Goal: Task Accomplishment & Management: Use online tool/utility

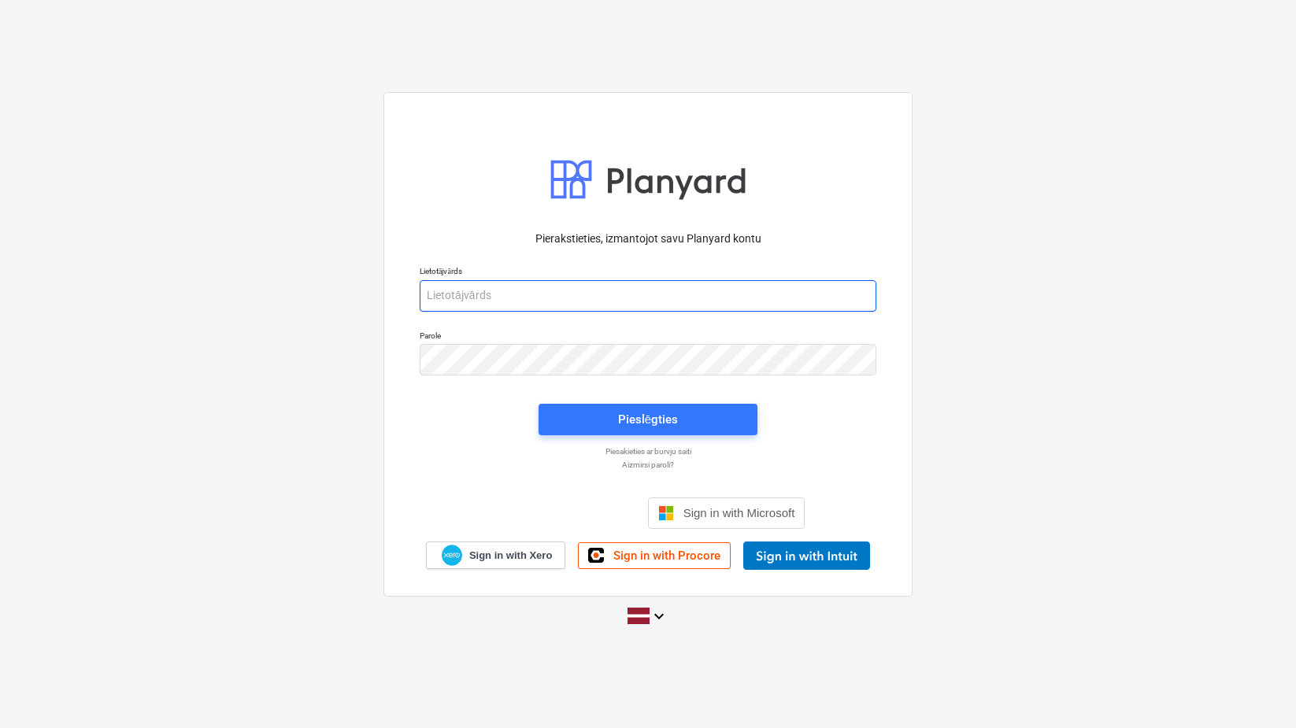
type input "[PERSON_NAME][EMAIL_ADDRESS][DOMAIN_NAME]"
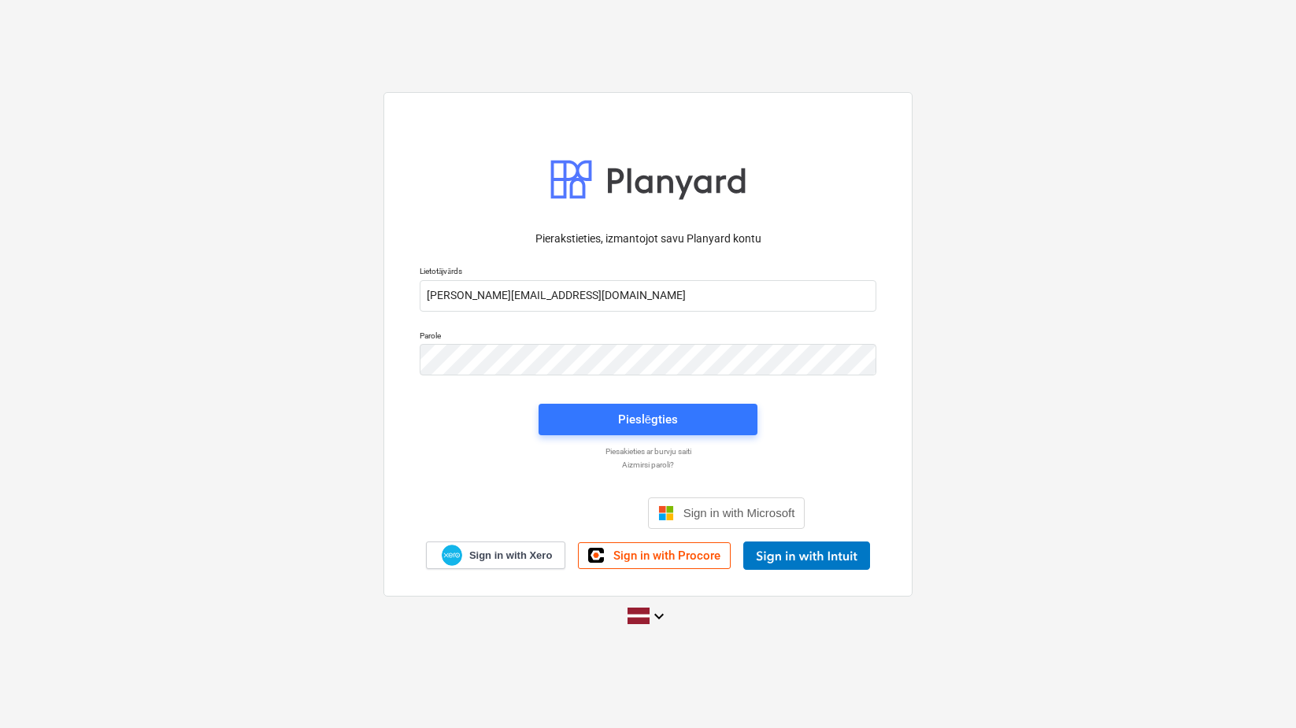
drag, startPoint x: 1295, startPoint y: 191, endPoint x: 1311, endPoint y: 191, distance: 15.7
click at [1040, 191] on html "Pierakstieties, izmantojot savu Planyard kontu Lietotājvārds [EMAIL_ADDRESS][DO…" at bounding box center [648, 364] width 1296 height 728
drag, startPoint x: 1295, startPoint y: 192, endPoint x: 1282, endPoint y: 192, distance: 12.6
click at [1040, 187] on html "Pierakstieties, izmantojot savu Planyard kontu Lietotājvārds [EMAIL_ADDRESS][DO…" at bounding box center [648, 364] width 1296 height 728
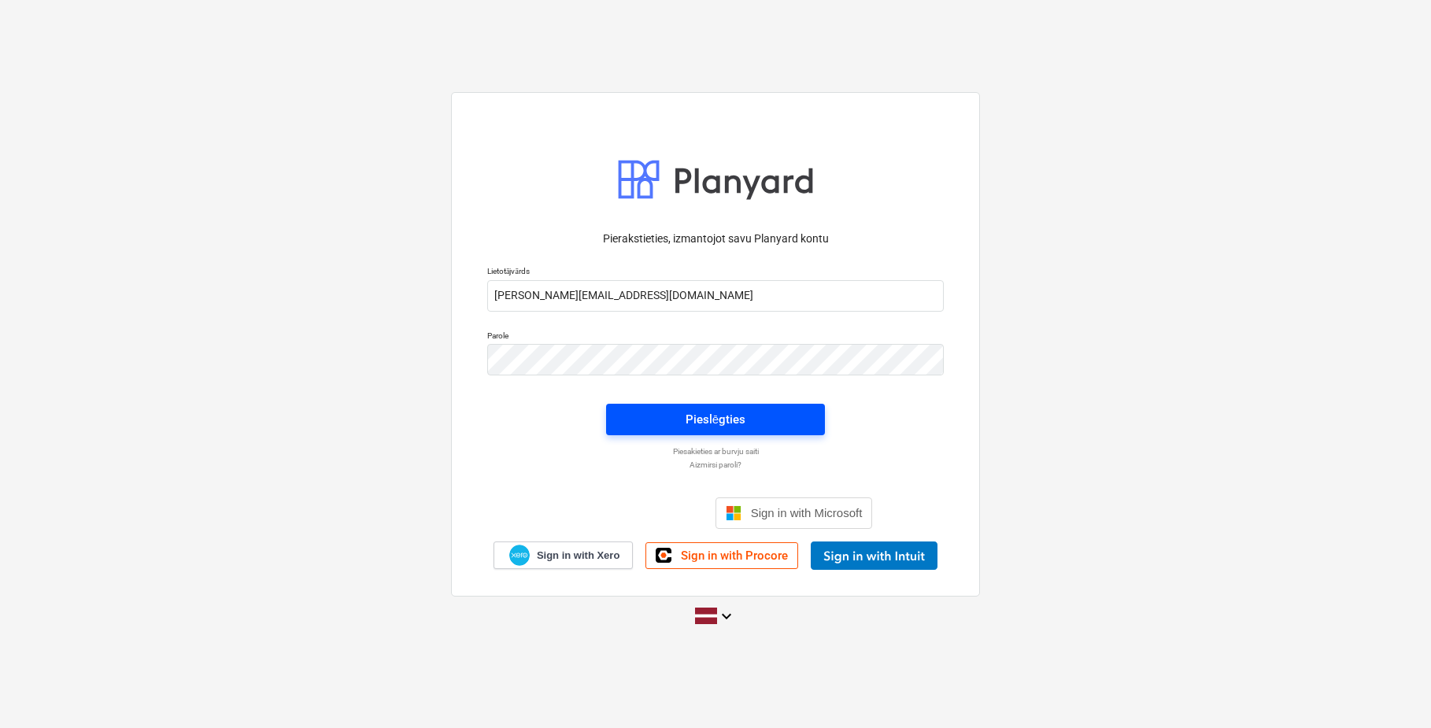
click at [736, 424] on div "Pieslēgties" at bounding box center [716, 419] width 60 height 20
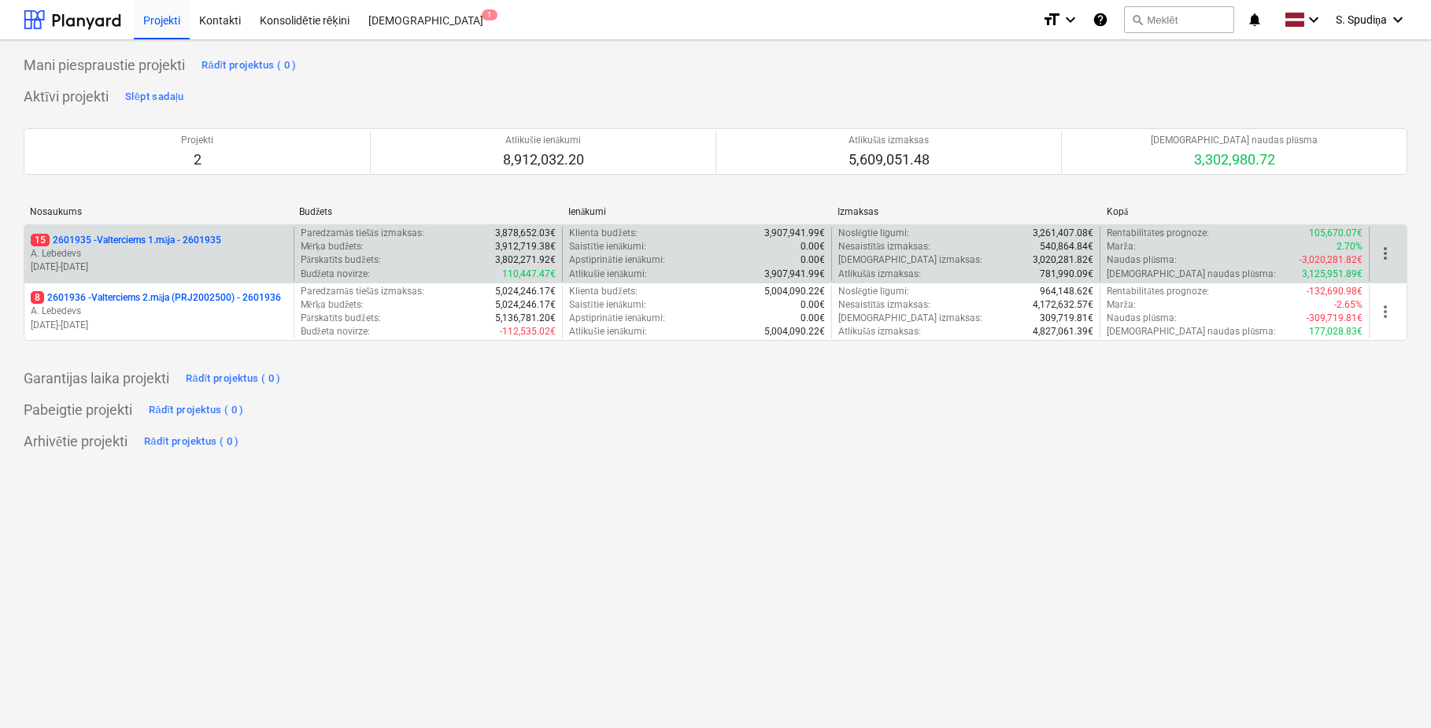
click at [231, 261] on p "[DATE] - [DATE]" at bounding box center [159, 267] width 257 height 13
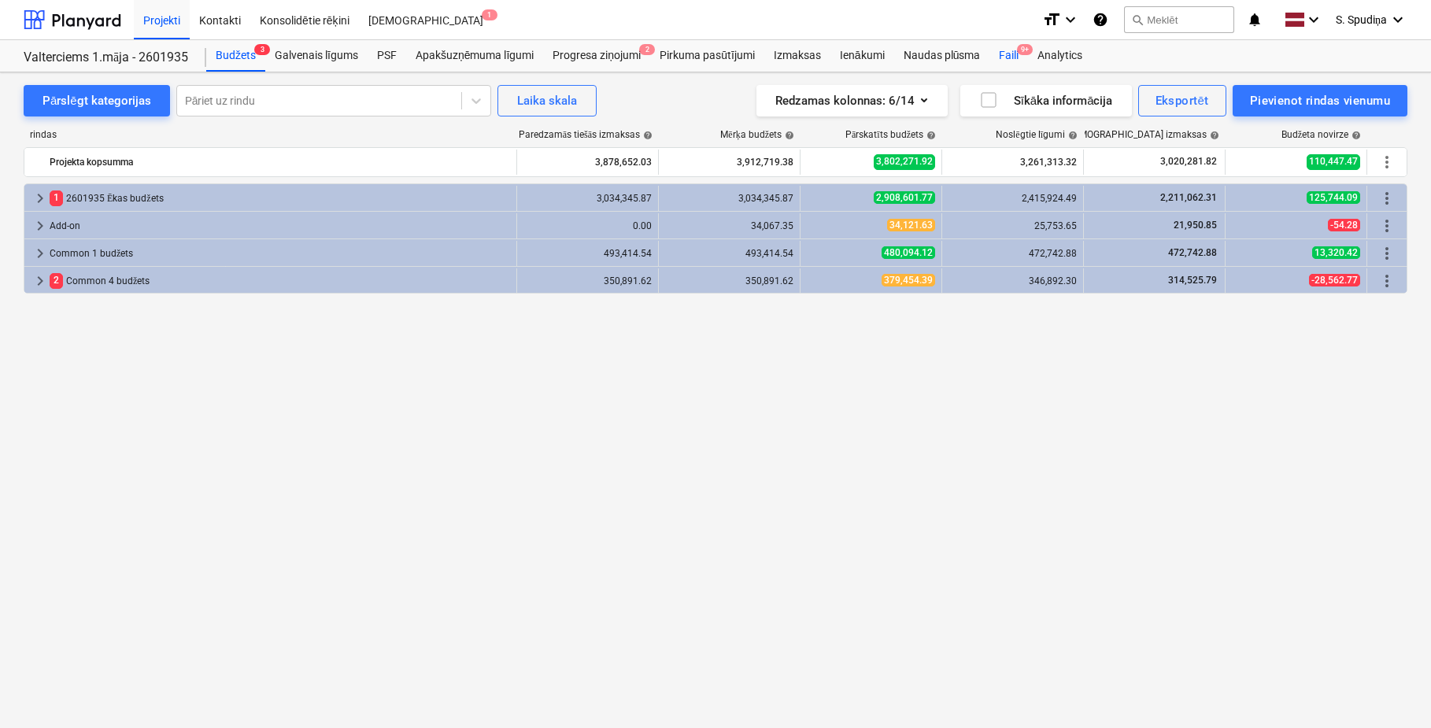
click at [1014, 56] on div "Faili 9+" at bounding box center [1009, 55] width 39 height 31
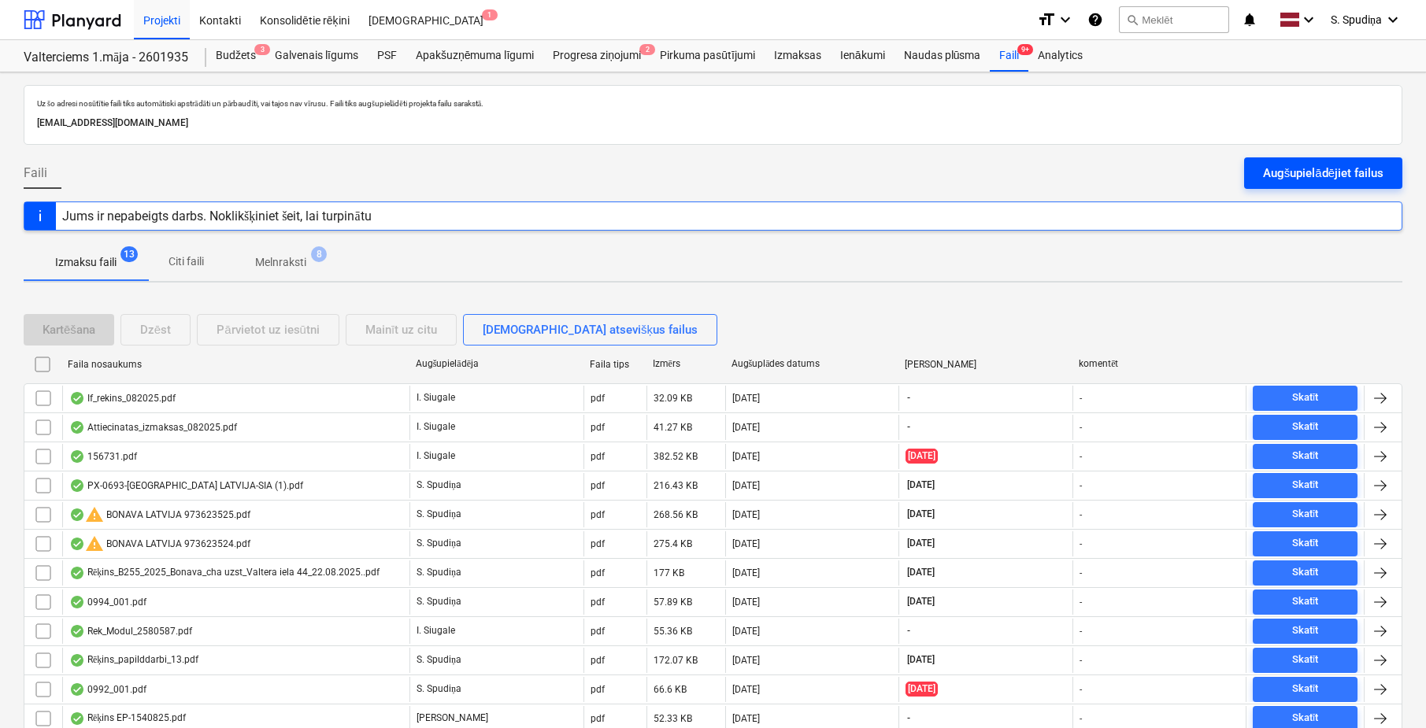
click at [1040, 176] on div "Augšupielādējiet failus" at bounding box center [1323, 173] width 120 height 20
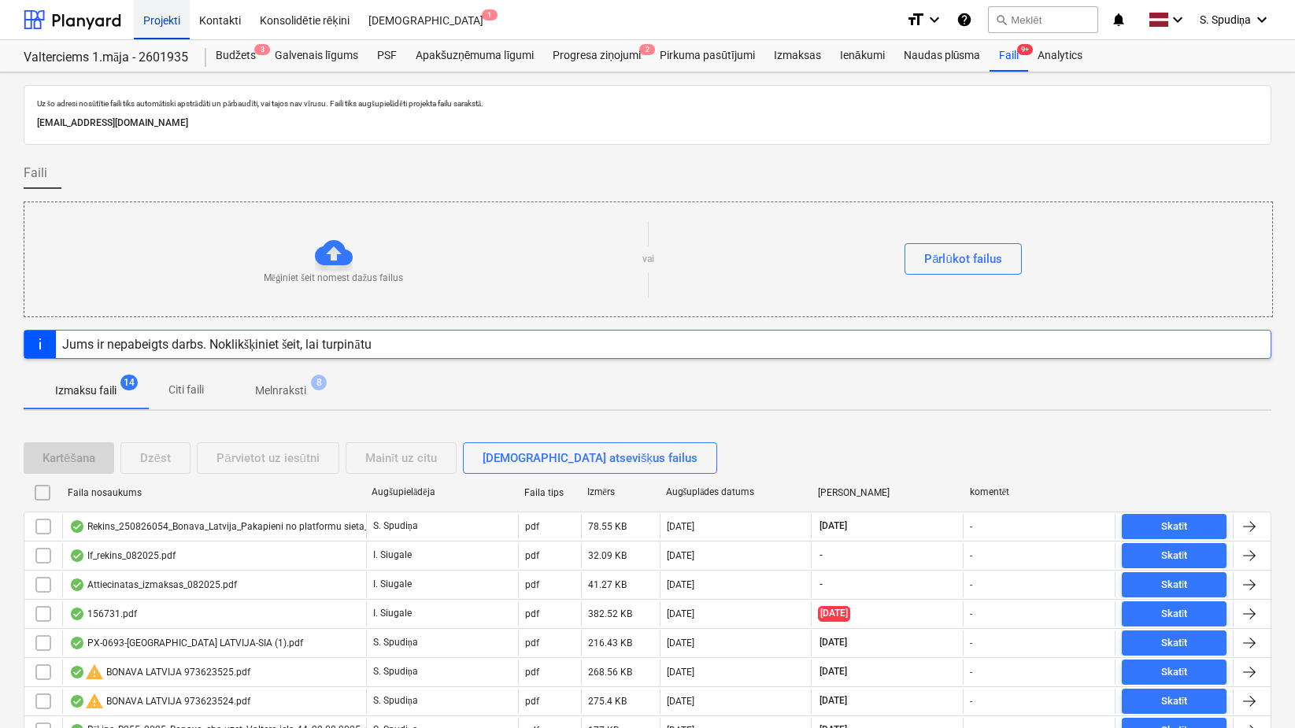
click at [164, 26] on div "Projekti" at bounding box center [162, 19] width 56 height 40
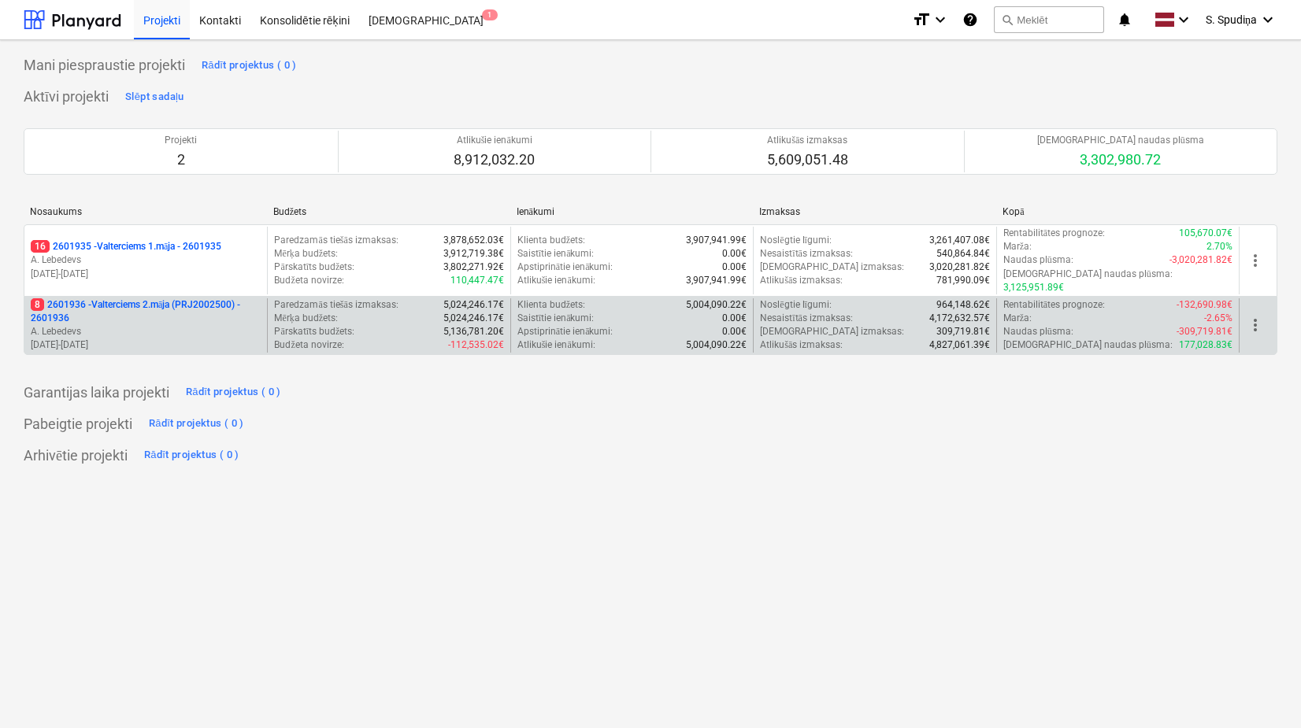
click at [183, 325] on p "A. Lebedevs" at bounding box center [146, 331] width 230 height 13
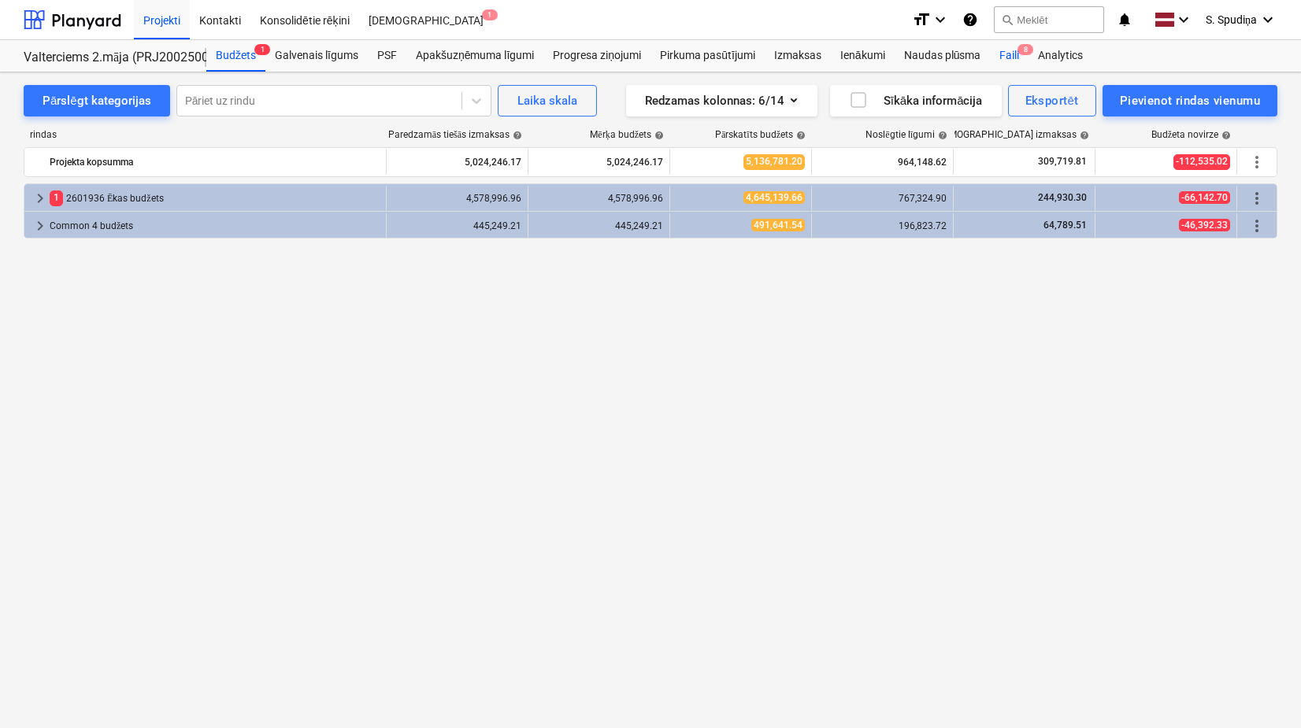
click at [1016, 60] on div "Faili 8" at bounding box center [1009, 55] width 39 height 31
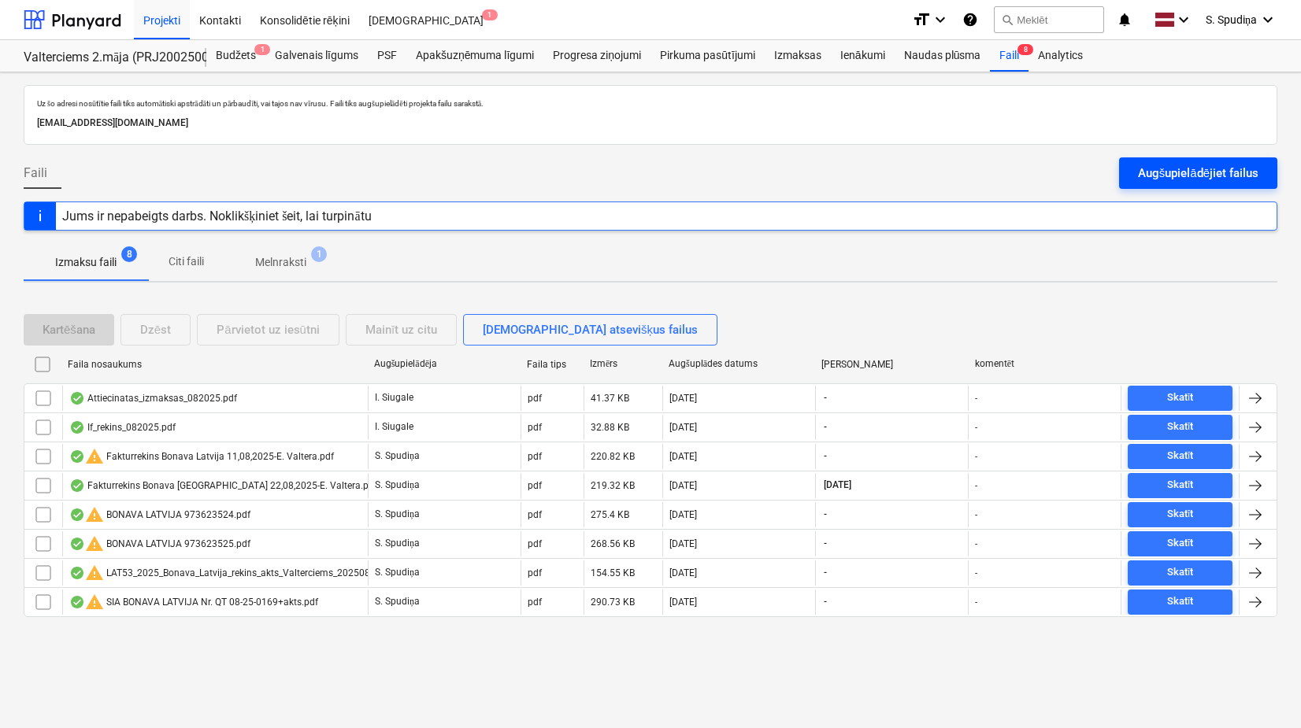
click at [1040, 176] on div "Augšupielādējiet failus" at bounding box center [1198, 173] width 120 height 20
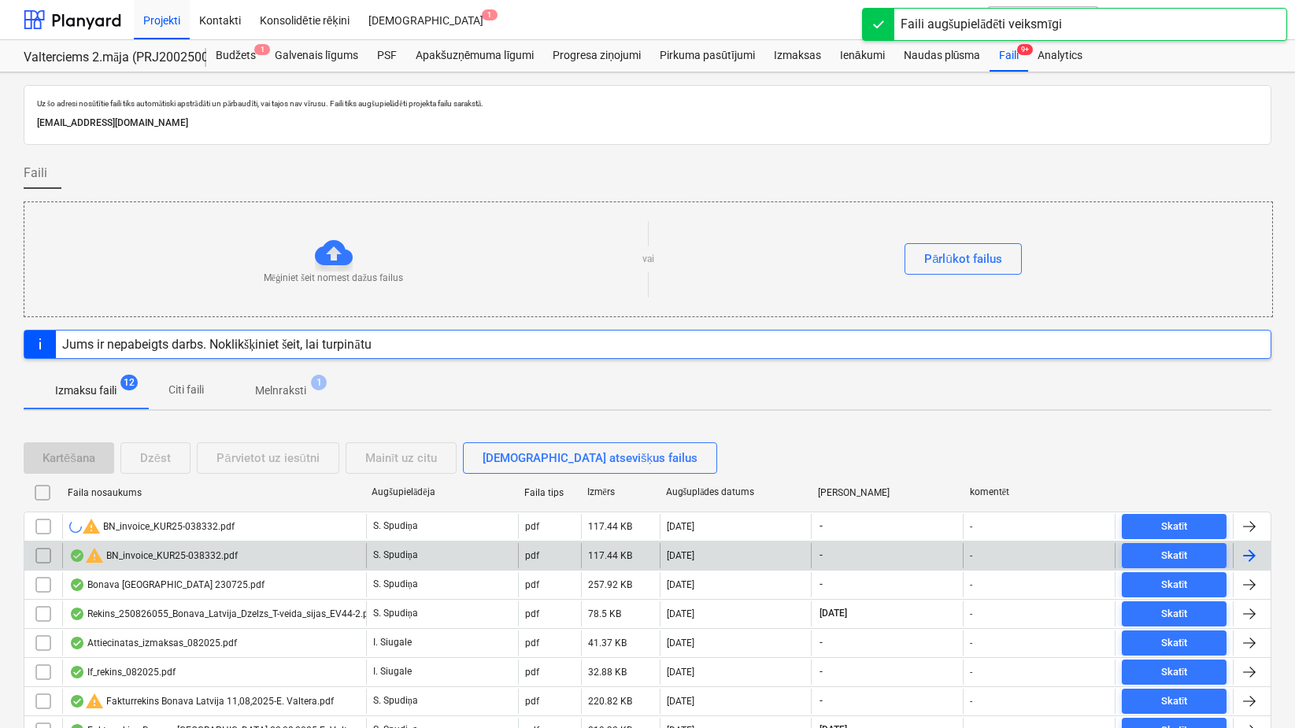
click at [230, 562] on div "warning BN_invoice_KUR25-038332.pdf" at bounding box center [153, 555] width 168 height 19
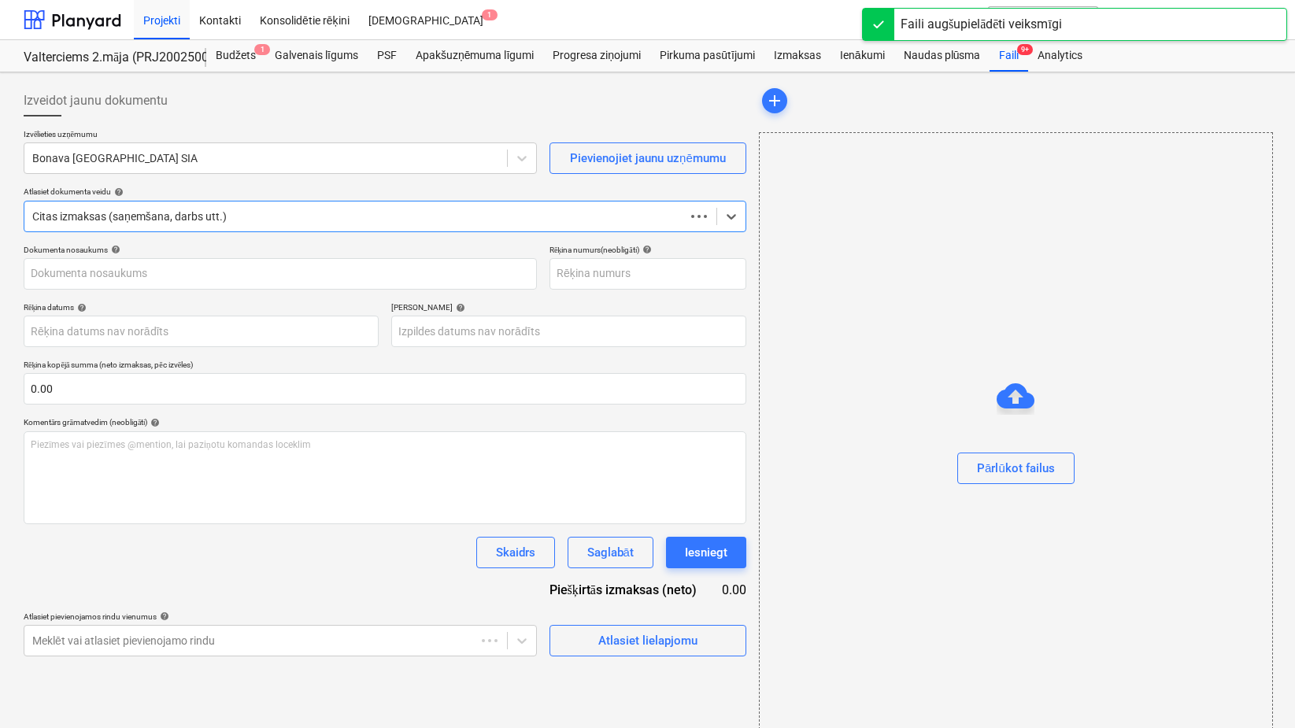
type input "KUR25-038332"
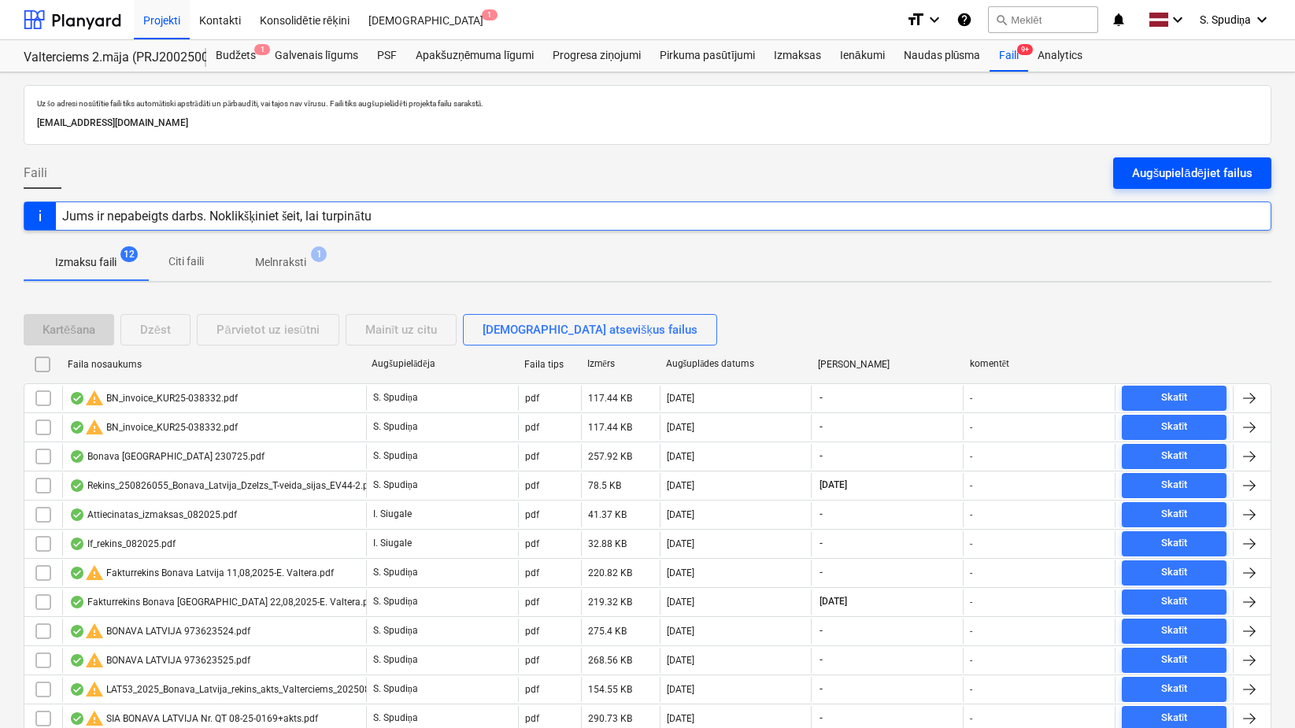
click at [1040, 178] on div "Augšupielādējiet failus" at bounding box center [1192, 173] width 120 height 20
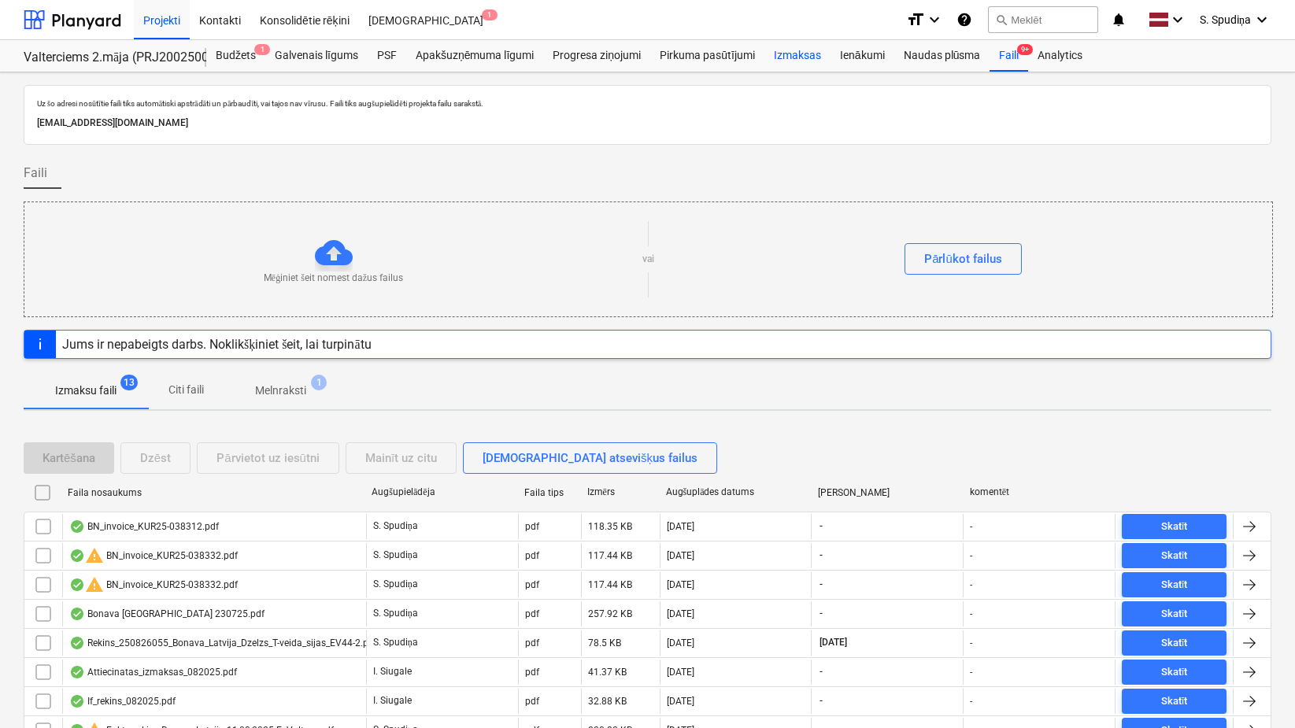
click at [783, 56] on div "Izmaksas" at bounding box center [797, 55] width 66 height 31
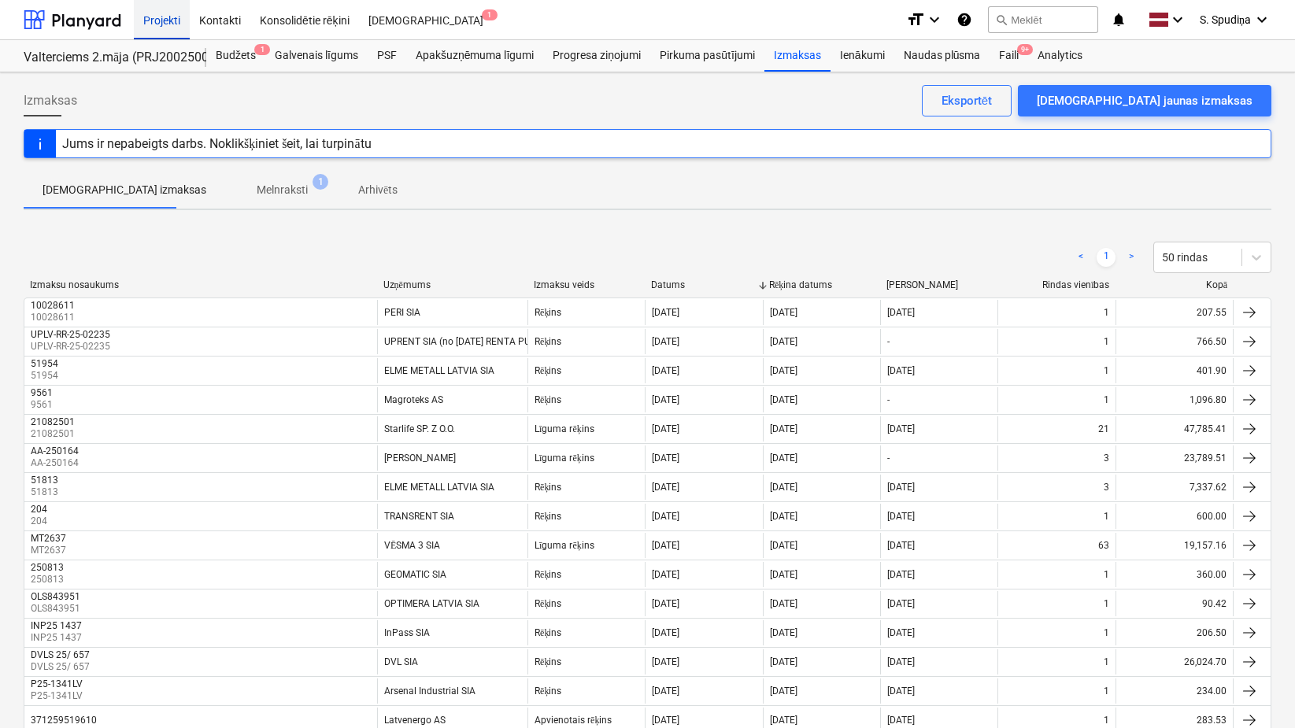
click at [165, 12] on div "Projekti" at bounding box center [162, 19] width 56 height 40
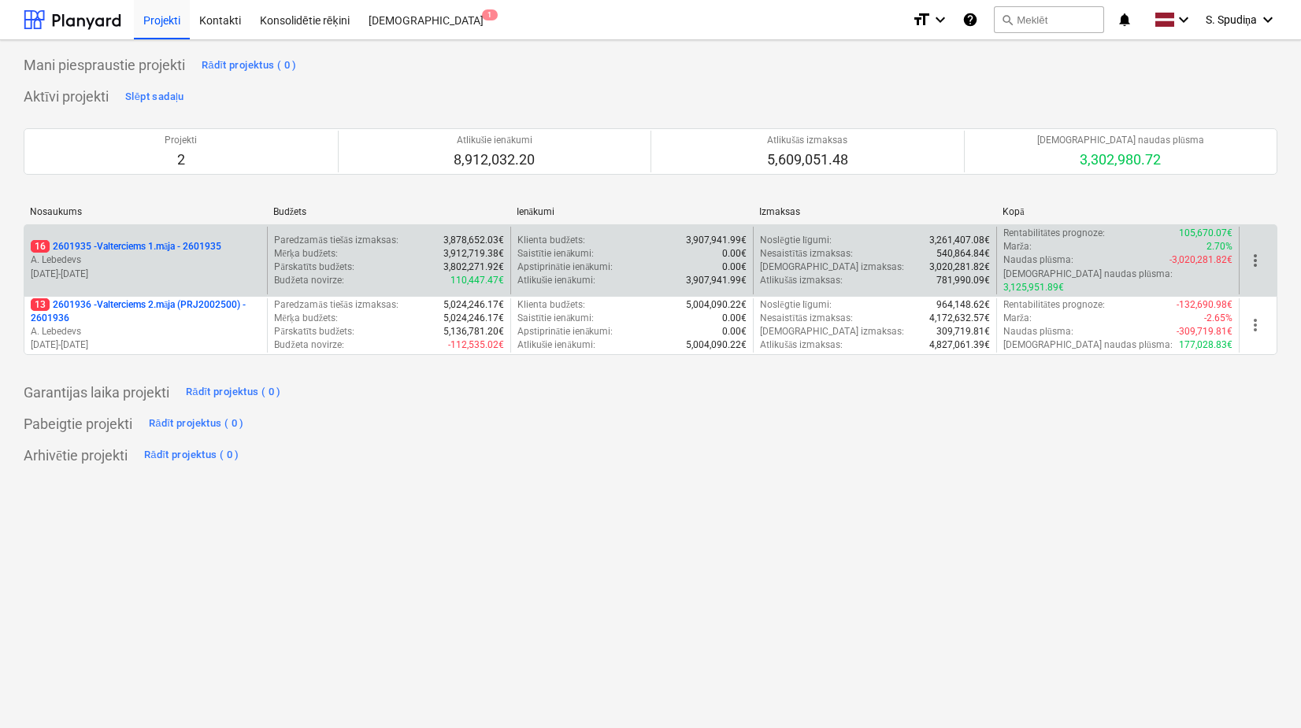
click at [149, 268] on p "[DATE] - [DATE]" at bounding box center [146, 274] width 230 height 13
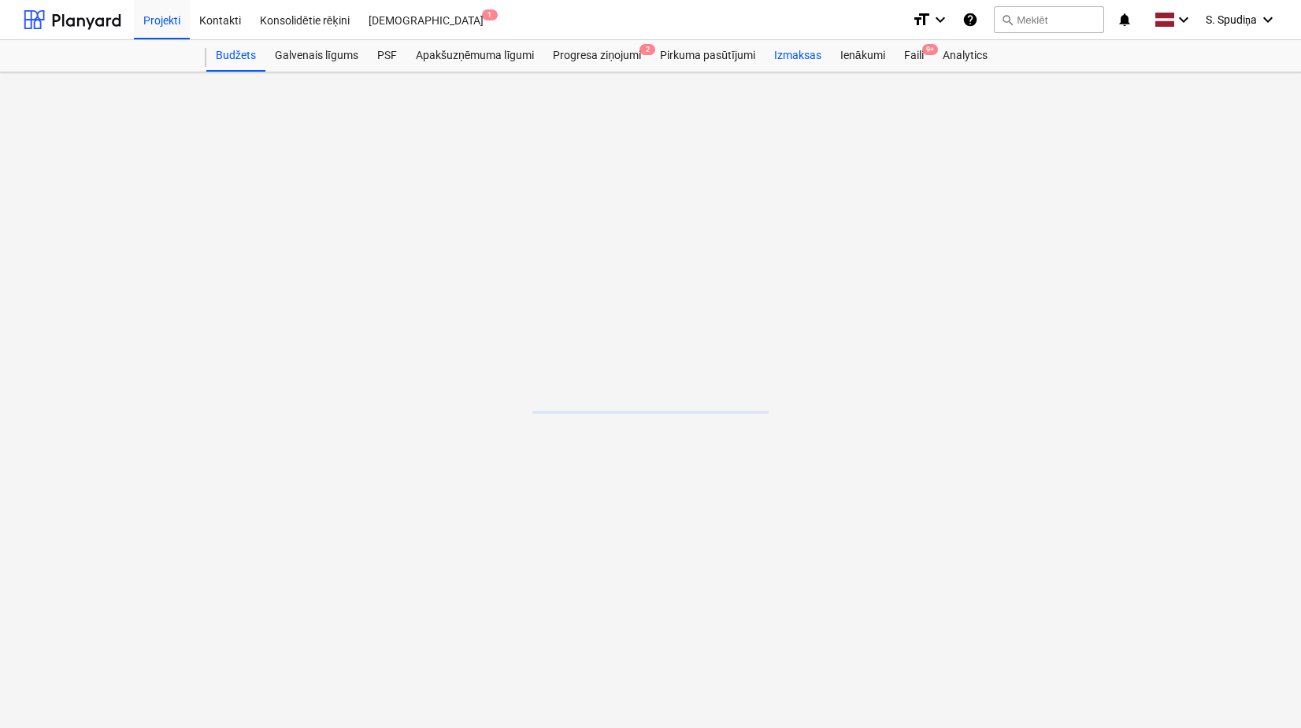
click at [794, 54] on div "Izmaksas" at bounding box center [797, 55] width 66 height 31
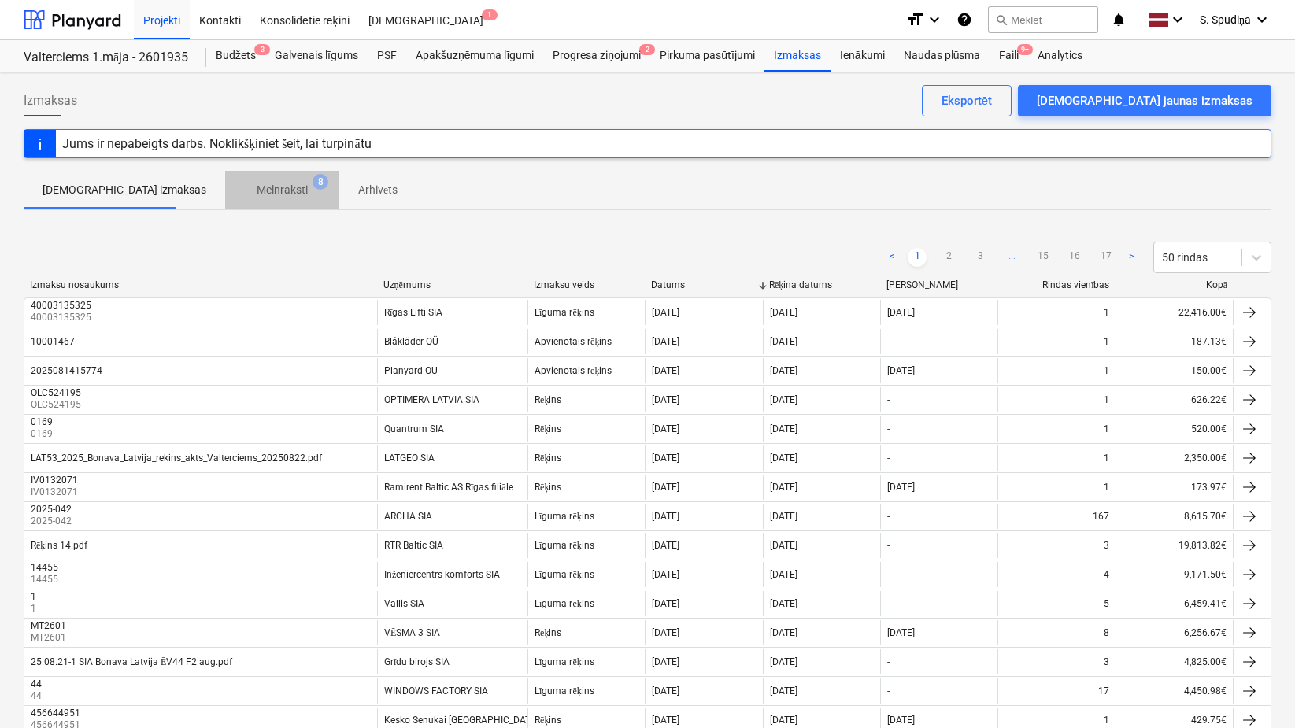
click at [257, 190] on p "Melnraksti" at bounding box center [282, 190] width 51 height 17
